Goal: Information Seeking & Learning: Learn about a topic

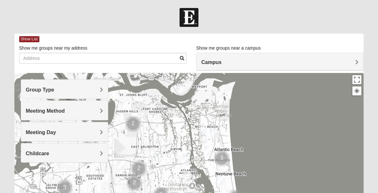
click at [54, 90] on span "Group Type" at bounding box center [40, 89] width 29 height 5
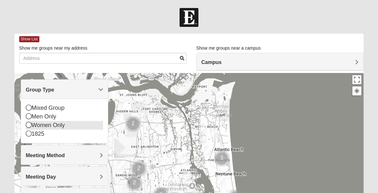
click at [29, 125] on icon at bounding box center [29, 125] width 6 height 6
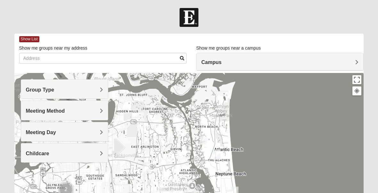
click at [89, 108] on h4 "Meeting Method" at bounding box center [64, 111] width 77 height 6
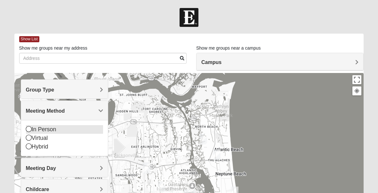
click at [28, 128] on icon at bounding box center [29, 129] width 6 height 6
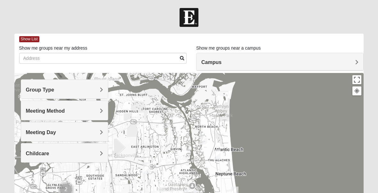
click at [71, 113] on h4 "Meeting Method" at bounding box center [64, 111] width 77 height 6
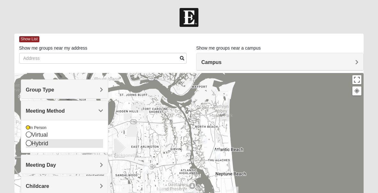
click at [30, 143] on icon at bounding box center [29, 143] width 6 height 6
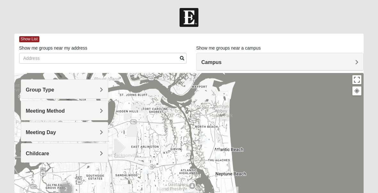
click at [56, 130] on span "Meeting Day" at bounding box center [41, 132] width 30 height 5
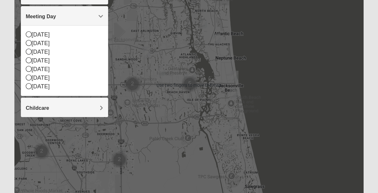
scroll to position [118, 0]
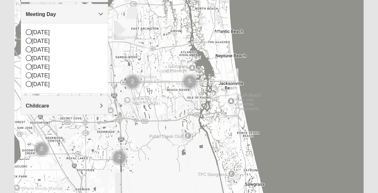
click at [102, 100] on div "Childcare" at bounding box center [64, 105] width 87 height 19
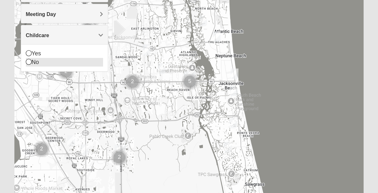
click at [29, 64] on div "No" at bounding box center [64, 62] width 77 height 9
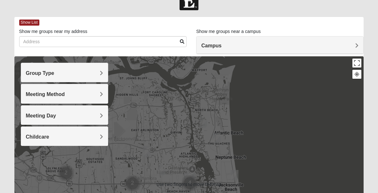
scroll to position [0, 0]
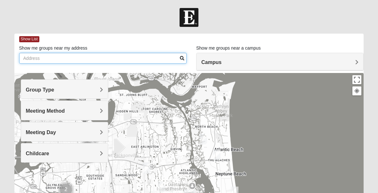
click at [103, 55] on input "Show me groups near my address" at bounding box center [103, 58] width 168 height 11
type input "587 Cross ridge [PERSON_NAME][GEOGRAPHIC_DATA] fl"
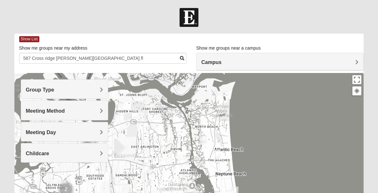
click at [183, 59] on span at bounding box center [182, 58] width 4 height 4
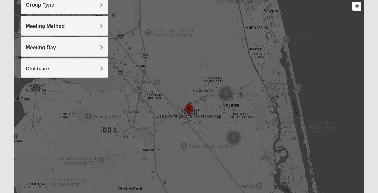
scroll to position [90, 0]
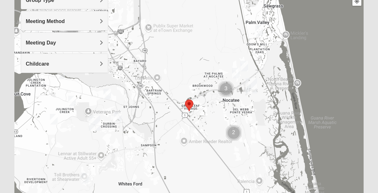
click at [188, 106] on img "Selected Address" at bounding box center [189, 105] width 13 height 17
click at [235, 70] on img "Womens Bonner 32081" at bounding box center [236, 73] width 13 height 16
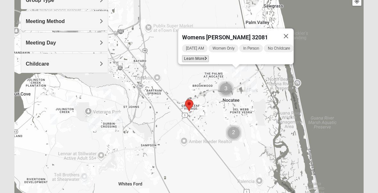
click at [198, 55] on span "Learn More" at bounding box center [195, 58] width 27 height 7
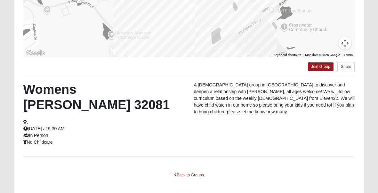
scroll to position [142, 0]
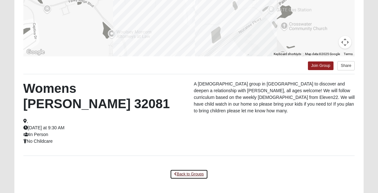
click at [194, 169] on link "Back to Groups" at bounding box center [189, 174] width 38 height 10
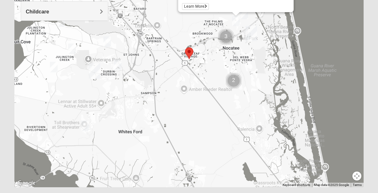
click at [236, 19] on img "Womens Bonner 32081" at bounding box center [236, 21] width 13 height 16
click at [246, 14] on img "Womens Masulli 32081" at bounding box center [244, 14] width 13 height 16
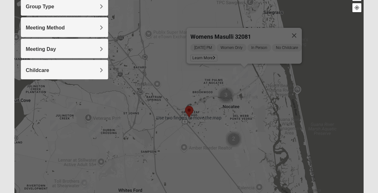
scroll to position [82, 0]
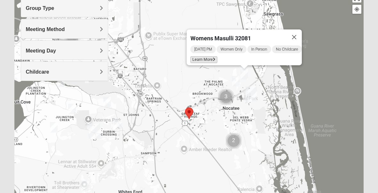
click at [209, 56] on span "Learn More" at bounding box center [204, 59] width 27 height 7
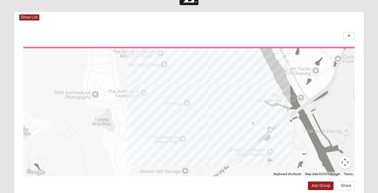
scroll to position [0, 0]
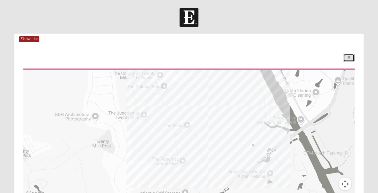
click at [351, 57] on link at bounding box center [349, 58] width 12 height 8
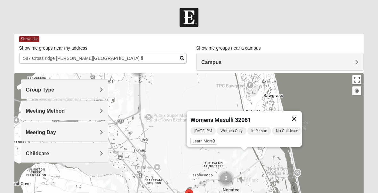
click at [299, 115] on button "Close" at bounding box center [294, 118] width 15 height 15
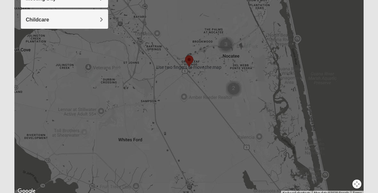
scroll to position [135, 0]
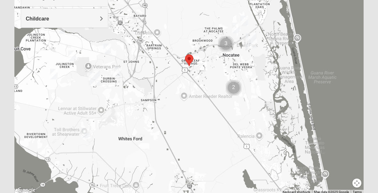
click at [119, 70] on img "Womens Caro 32259" at bounding box center [117, 72] width 13 height 16
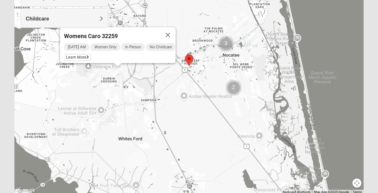
click at [161, 74] on div "Womens Caro 32259 [DATE] AM Women Only In Person No Childcare Learn More" at bounding box center [189, 66] width 350 height 256
click at [227, 43] on img "Cluster of 3 groups" at bounding box center [226, 43] width 21 height 21
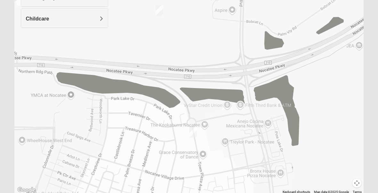
click at [161, 11] on img "Womens Piscitelli 32081" at bounding box center [159, 11] width 13 height 16
click at [194, 136] on img "Womens Santos (Portuguese-Speaking) 32081" at bounding box center [193, 133] width 13 height 16
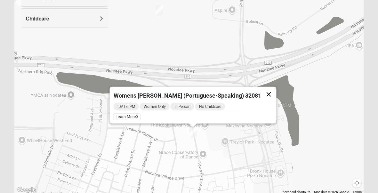
click at [261, 91] on button "Close" at bounding box center [268, 94] width 15 height 15
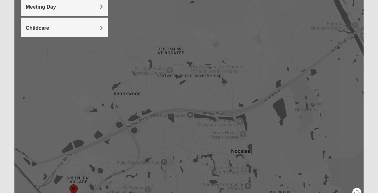
scroll to position [121, 0]
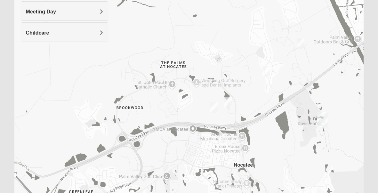
click at [223, 136] on img "Womens Santos (Portuguese-Speaking) 32081" at bounding box center [222, 138] width 13 height 16
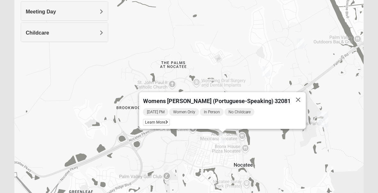
click at [342, 58] on div "Womens [PERSON_NAME] (Portuguese-Speaking) 32081 [DATE] PM Women Only In Person…" at bounding box center [189, 80] width 350 height 256
click at [300, 43] on img "Womens Masulli 32081" at bounding box center [300, 44] width 13 height 16
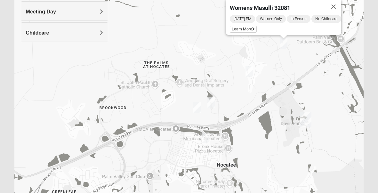
click at [197, 106] on img "Womens Piscitelli 32081" at bounding box center [197, 108] width 13 height 16
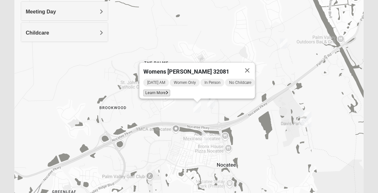
click at [166, 91] on icon at bounding box center [167, 93] width 3 height 4
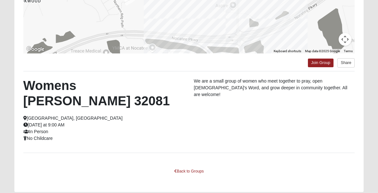
scroll to position [151, 0]
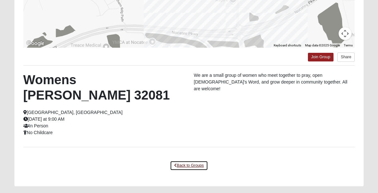
click at [182, 161] on link "Back to Groups" at bounding box center [189, 166] width 38 height 10
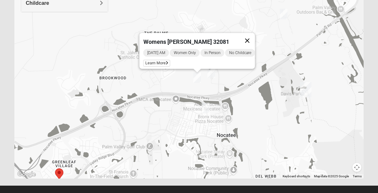
click at [248, 36] on button "Close" at bounding box center [247, 40] width 15 height 15
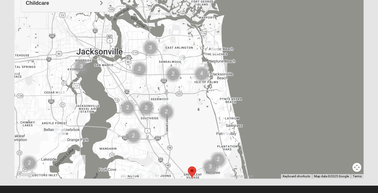
scroll to position [159, 0]
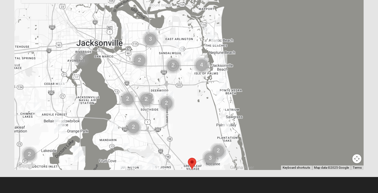
click at [227, 126] on img "Womens Reeves 32082" at bounding box center [226, 127] width 13 height 16
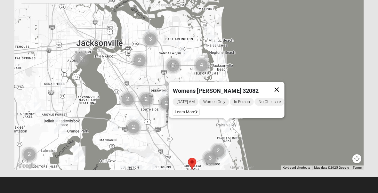
click at [279, 85] on button "Close" at bounding box center [276, 89] width 15 height 15
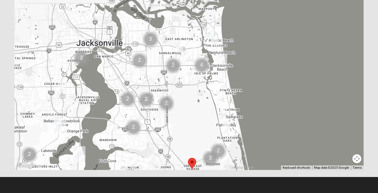
click at [59, 126] on img "Orange Park" at bounding box center [60, 126] width 17 height 21
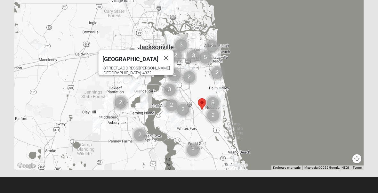
click at [212, 115] on img "Cluster of 2 groups" at bounding box center [213, 115] width 21 height 21
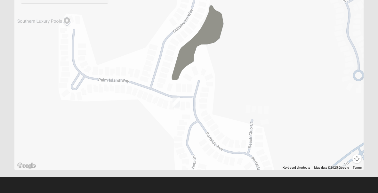
click at [176, 103] on img "Womens Buckland/McGowan 32081" at bounding box center [176, 103] width 13 height 16
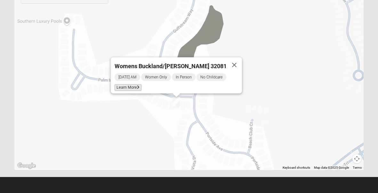
click at [129, 85] on span "Learn More" at bounding box center [128, 87] width 27 height 7
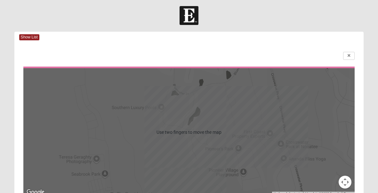
scroll to position [1, 0]
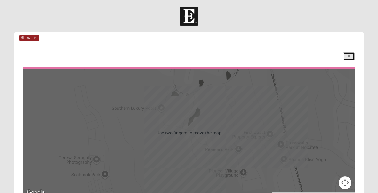
click at [349, 56] on icon at bounding box center [349, 56] width 3 height 4
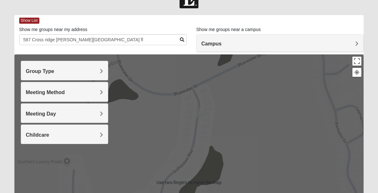
scroll to position [19, 0]
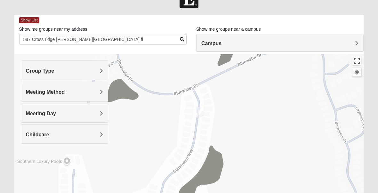
click at [39, 111] on span "Meeting Day" at bounding box center [41, 113] width 30 height 5
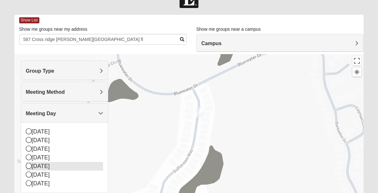
click at [27, 164] on icon at bounding box center [29, 166] width 6 height 6
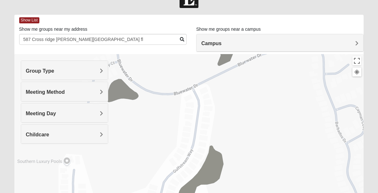
click at [96, 68] on h4 "Group Type" at bounding box center [64, 71] width 77 height 6
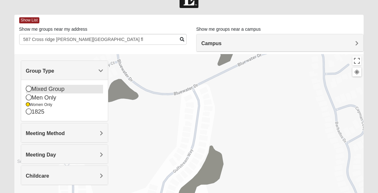
click at [28, 88] on icon at bounding box center [29, 89] width 6 height 6
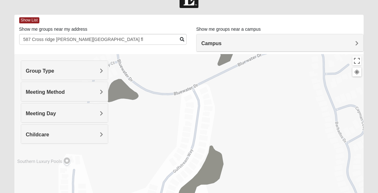
click at [92, 111] on h4 "Meeting Day" at bounding box center [64, 114] width 77 height 6
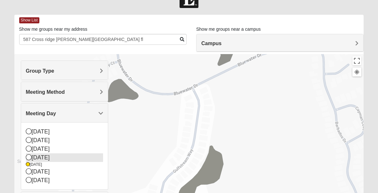
click at [28, 158] on icon at bounding box center [29, 157] width 6 height 6
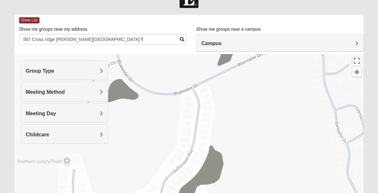
click at [96, 112] on h4 "Meeting Day" at bounding box center [64, 114] width 77 height 6
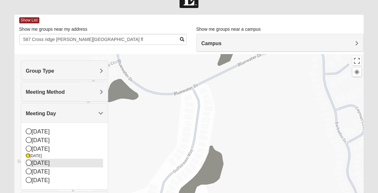
click at [27, 162] on icon at bounding box center [29, 163] width 6 height 6
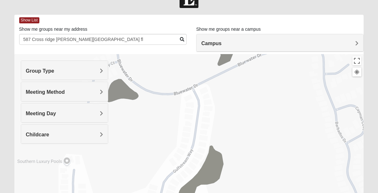
click at [182, 39] on span at bounding box center [182, 39] width 4 height 4
